Goal: Task Accomplishment & Management: Manage account settings

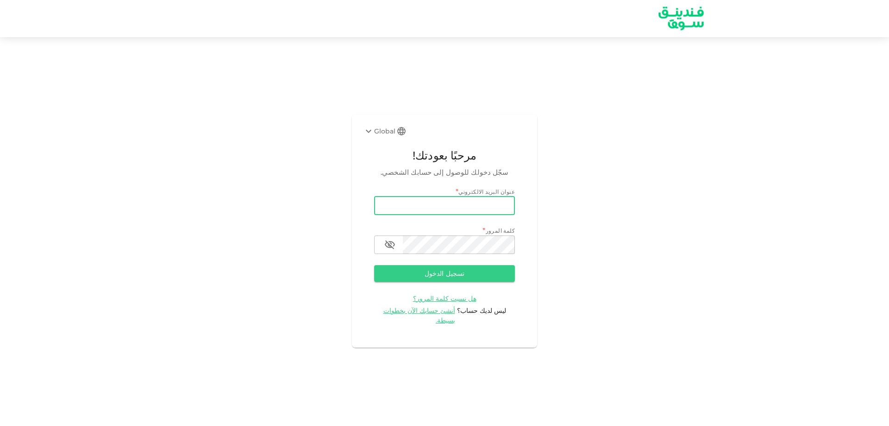
click at [397, 213] on input "email" at bounding box center [444, 205] width 141 height 19
type input "[EMAIL_ADDRESS][DOMAIN_NAME]"
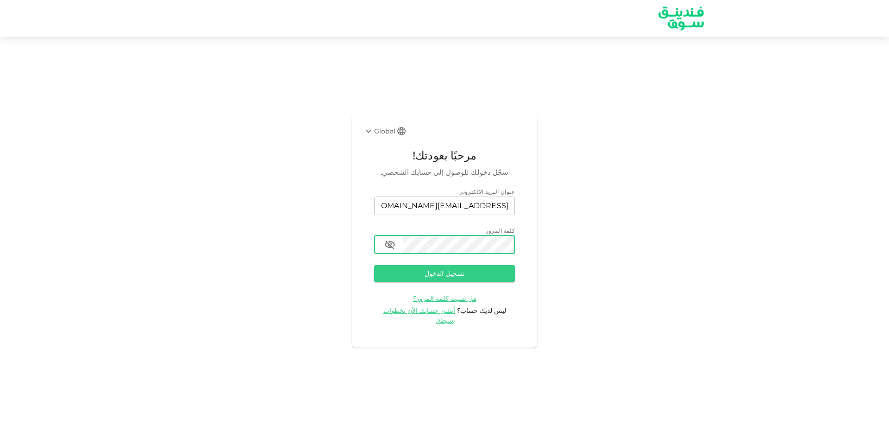
click at [374, 265] on button "تسجيل الدخول" at bounding box center [444, 273] width 141 height 17
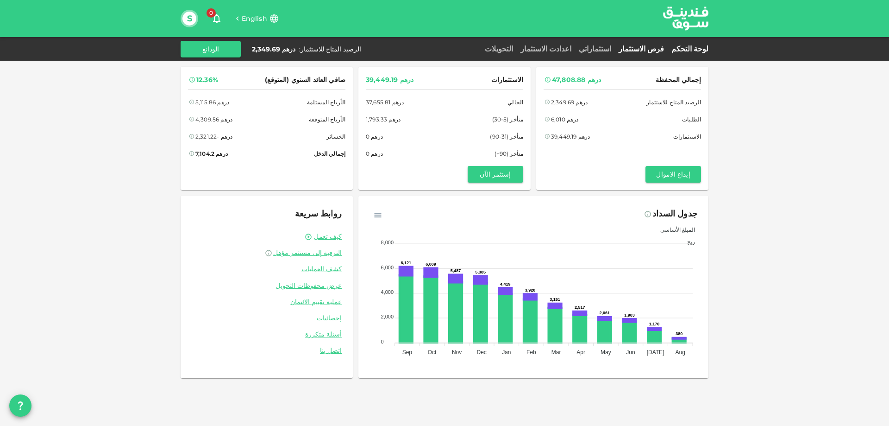
click at [667, 47] on link "فرص الاستثمار" at bounding box center [641, 48] width 53 height 9
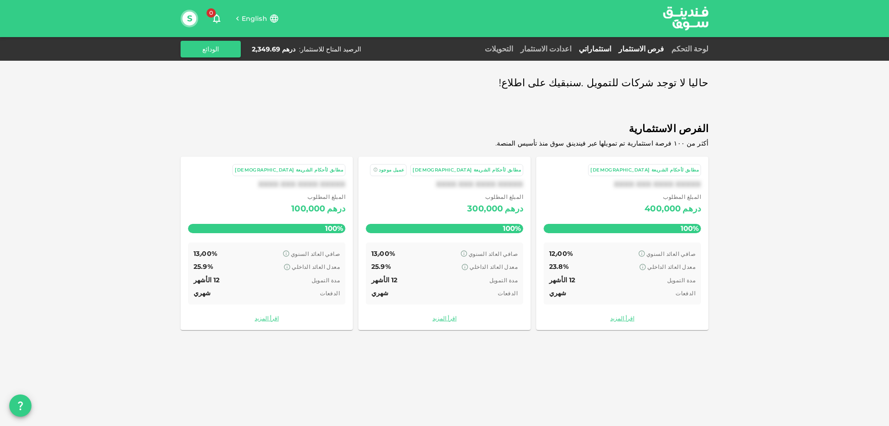
click at [615, 45] on link "استثماراتي" at bounding box center [595, 48] width 40 height 9
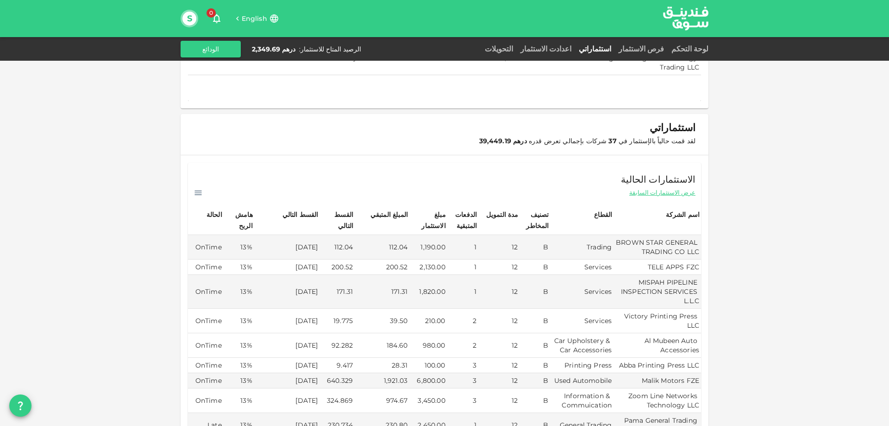
scroll to position [139, 0]
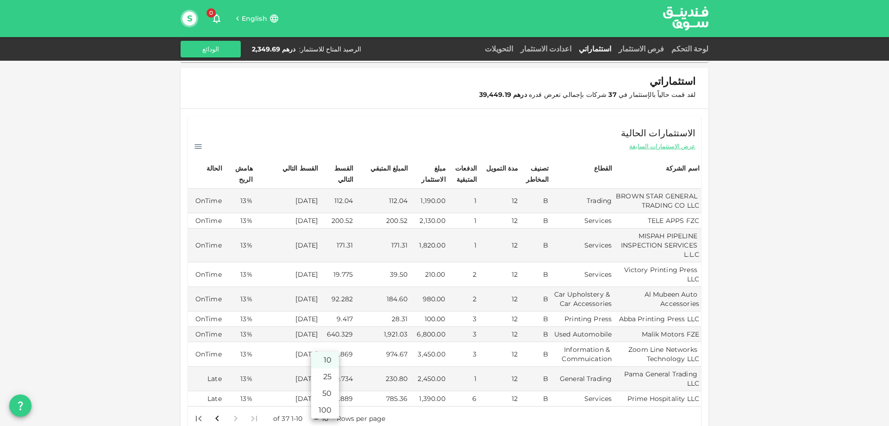
click at [318, 406] on body "English 0 S لوحة التحكم فرص الاستثمار استثماراتي اعدادت الاستثمار التحويلات الر…" at bounding box center [444, 213] width 889 height 426
click at [324, 395] on li "50" at bounding box center [325, 393] width 28 height 17
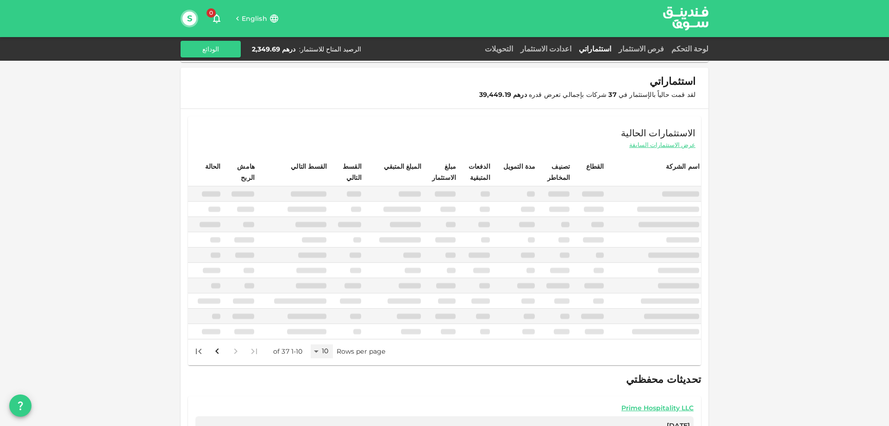
type input "50"
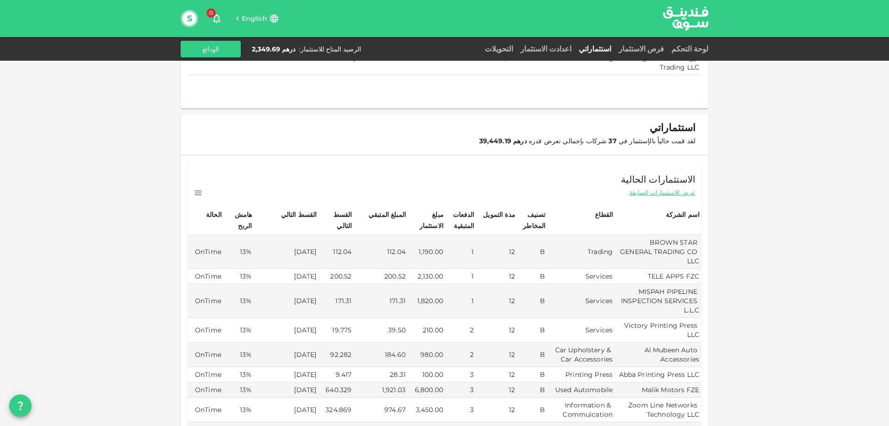
scroll to position [0, 0]
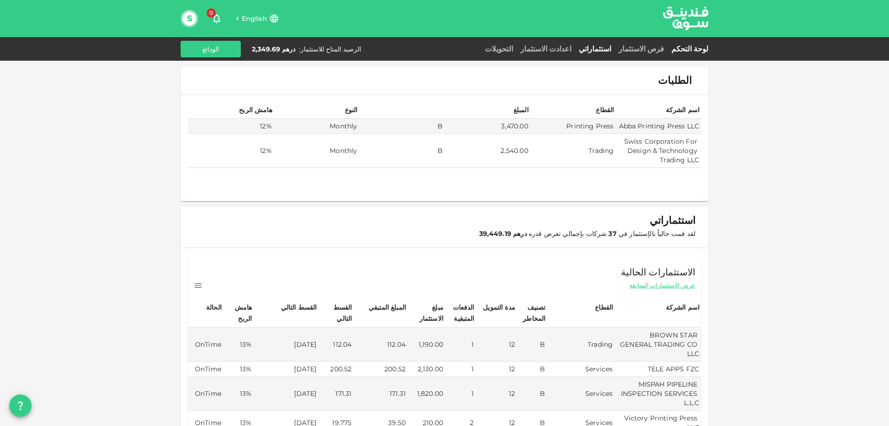
click at [697, 50] on link "لوحة التحكم" at bounding box center [688, 48] width 41 height 9
